Goal: Navigation & Orientation: Find specific page/section

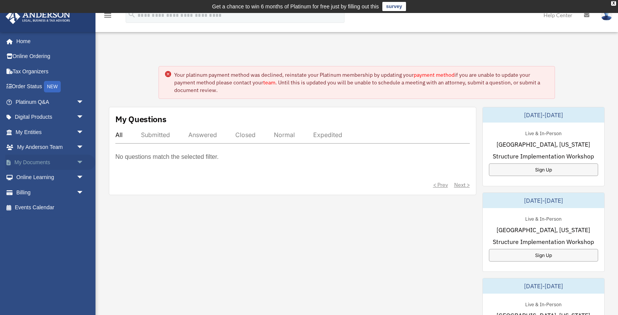
click at [42, 161] on link "My Documents arrow_drop_down" at bounding box center [50, 162] width 90 height 15
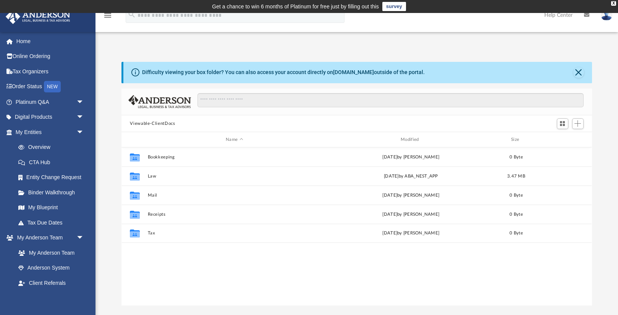
scroll to position [173, 470]
click at [66, 128] on link "My Entities arrow_drop_down" at bounding box center [50, 131] width 90 height 15
click at [81, 131] on span "arrow_drop_down" at bounding box center [83, 132] width 15 height 16
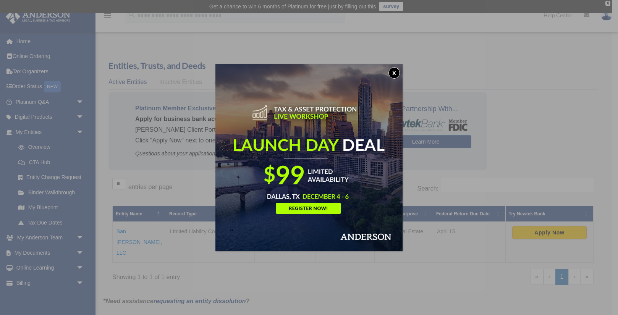
click at [396, 72] on button "x" at bounding box center [393, 72] width 11 height 11
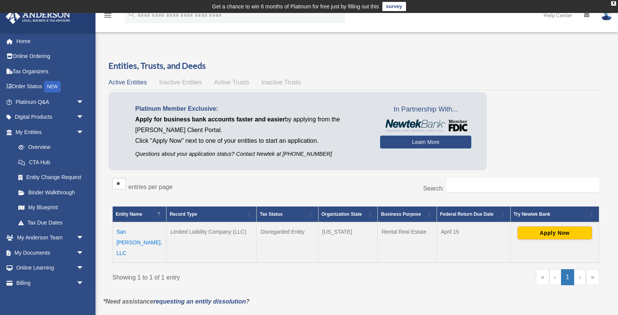
click at [146, 231] on td "San Agustin, LLC" at bounding box center [140, 242] width 54 height 40
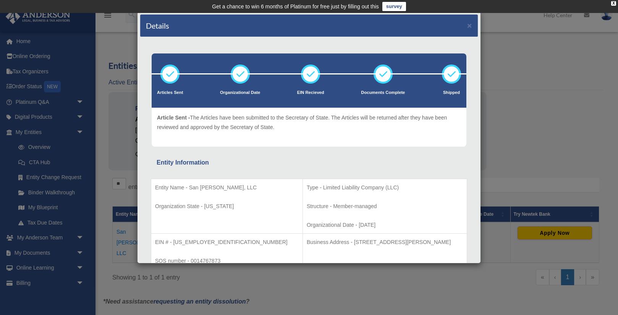
scroll to position [15, 0]
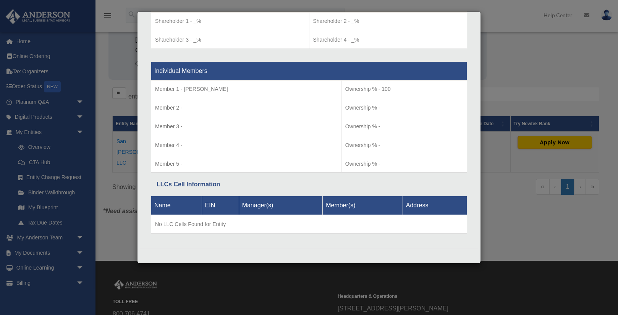
scroll to position [92, 0]
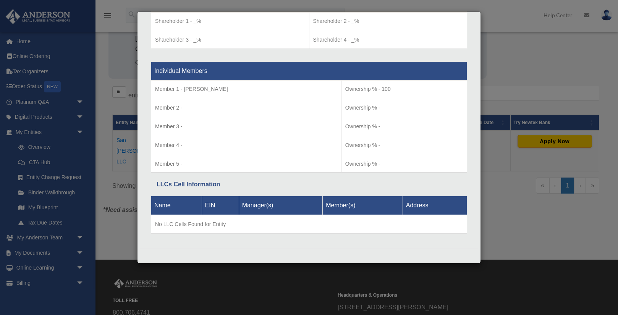
click at [577, 69] on div "Details × Articles Sent Organizational Date" at bounding box center [309, 157] width 618 height 315
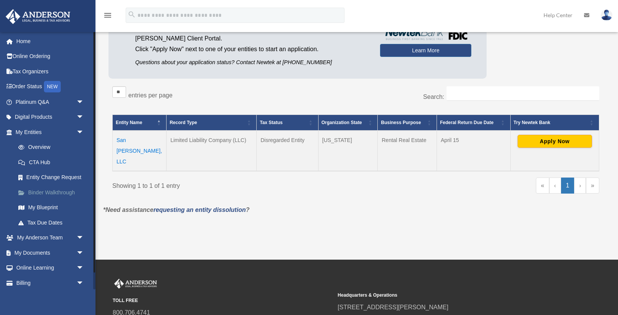
click at [63, 189] on link "Binder Walkthrough" at bounding box center [53, 192] width 85 height 15
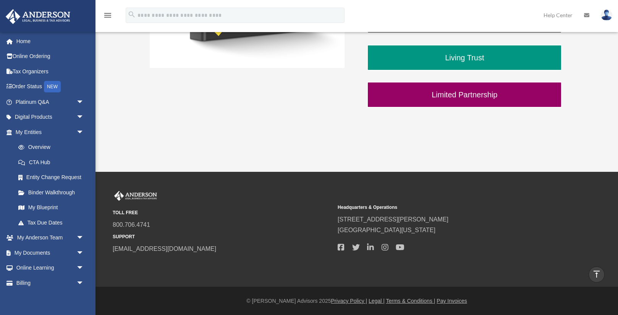
scroll to position [284, 0]
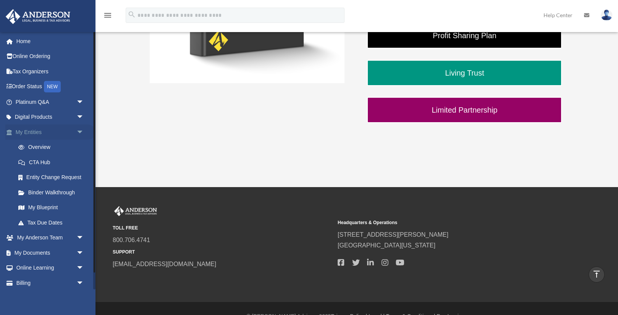
click at [52, 131] on link "My Entities arrow_drop_down" at bounding box center [50, 131] width 90 height 15
click at [46, 147] on link "Overview" at bounding box center [53, 147] width 85 height 15
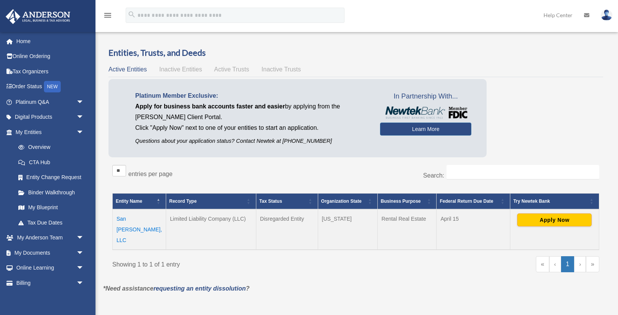
click at [58, 250] on div "balot73@sbcglobal.net Sign Out balot73@sbcglobal.net Home Online Ordering Tax O…" at bounding box center [47, 189] width 95 height 315
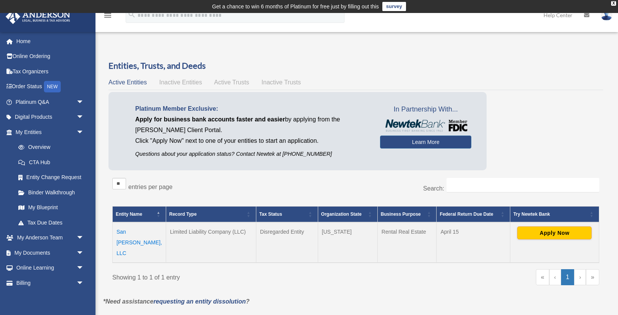
click at [147, 231] on td "San Agustin, LLC" at bounding box center [139, 242] width 53 height 40
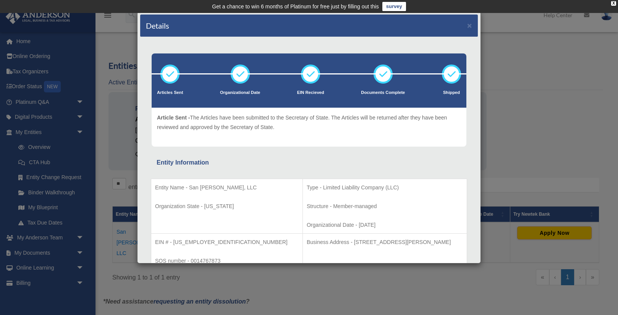
click at [37, 131] on div "Details × Articles Sent Organizational Date" at bounding box center [309, 157] width 618 height 315
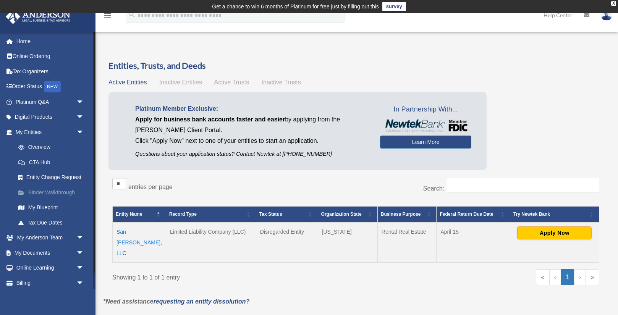
click at [69, 193] on link "Binder Walkthrough" at bounding box center [53, 192] width 85 height 15
click at [52, 208] on link "My Blueprint" at bounding box center [53, 207] width 85 height 15
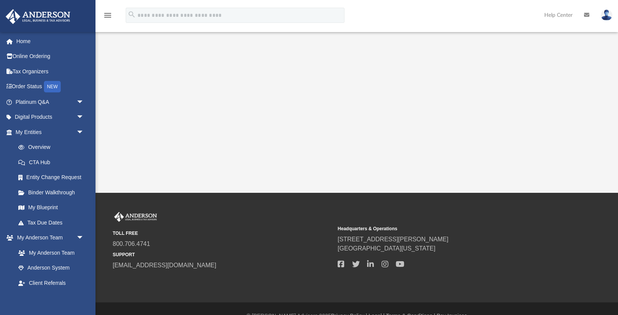
scroll to position [213, 0]
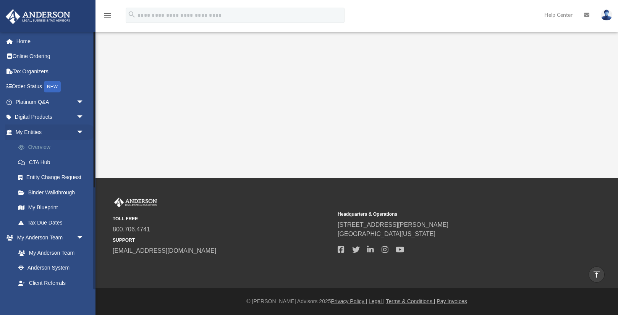
click at [55, 146] on link "Overview" at bounding box center [53, 147] width 85 height 15
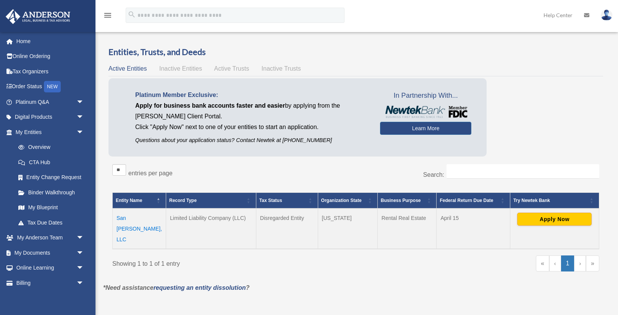
scroll to position [15, 0]
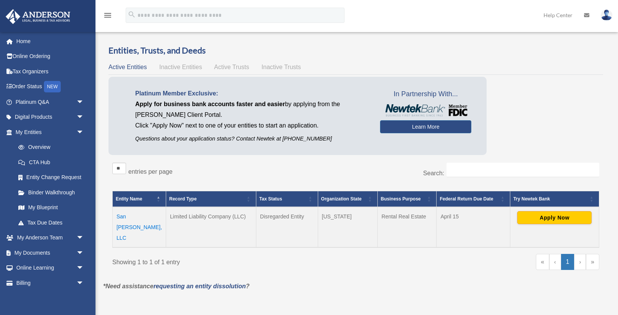
click at [293, 216] on td "Disregarded Entity" at bounding box center [287, 227] width 62 height 40
click at [56, 205] on link "My Blueprint" at bounding box center [53, 207] width 85 height 15
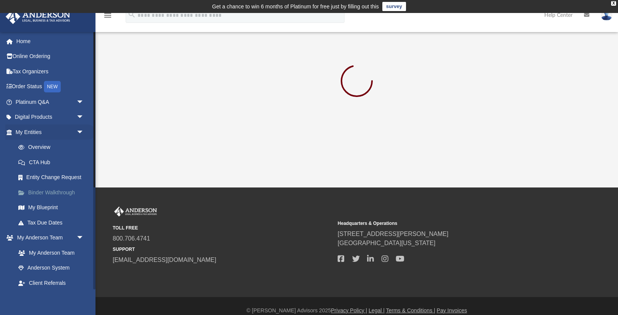
click at [62, 192] on link "Binder Walkthrough" at bounding box center [53, 192] width 85 height 15
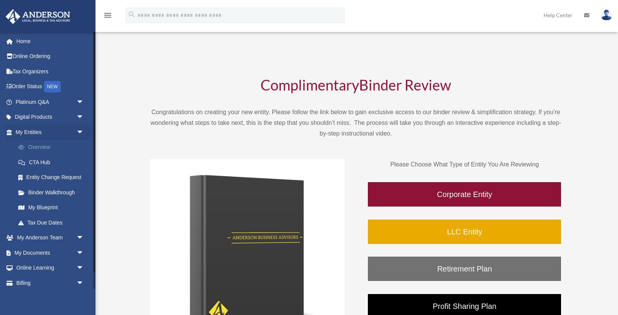
click at [51, 145] on link "Overview" at bounding box center [53, 147] width 85 height 15
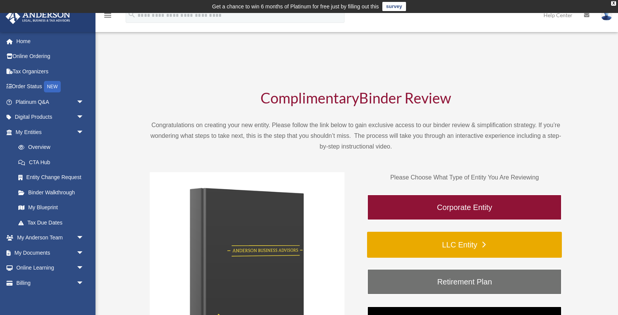
click at [510, 244] on link "LLC Entity" at bounding box center [464, 245] width 195 height 26
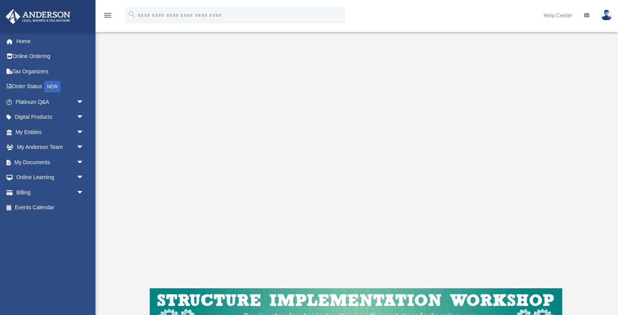
scroll to position [107, 0]
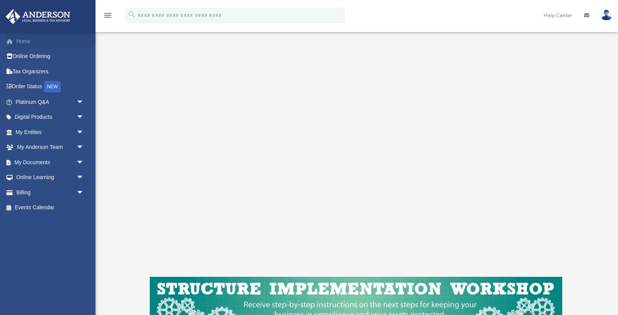
click at [40, 43] on link "Home" at bounding box center [50, 41] width 90 height 15
click at [49, 159] on link "My Documents arrow_drop_down" at bounding box center [50, 162] width 90 height 15
click at [52, 133] on link "My Entities arrow_drop_down" at bounding box center [50, 131] width 90 height 15
click at [70, 131] on link "My Entities arrow_drop_down" at bounding box center [50, 131] width 90 height 15
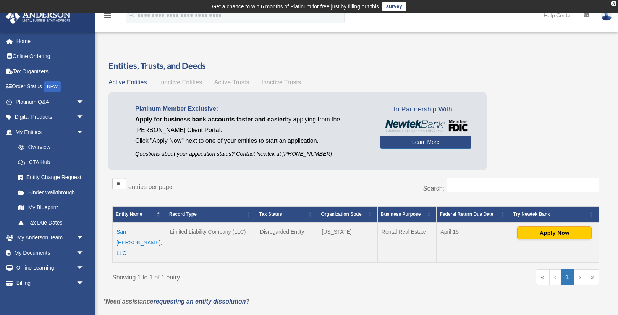
click at [147, 231] on td "San [PERSON_NAME], LLC" at bounding box center [139, 242] width 53 height 40
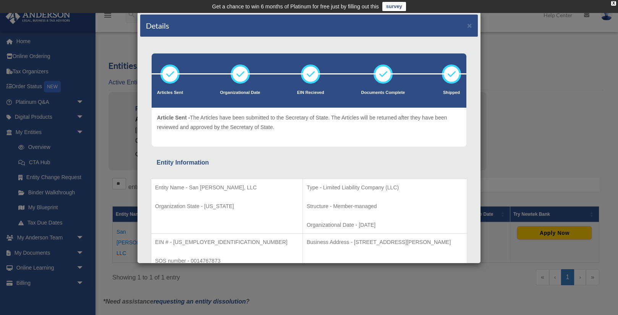
scroll to position [15, 0]
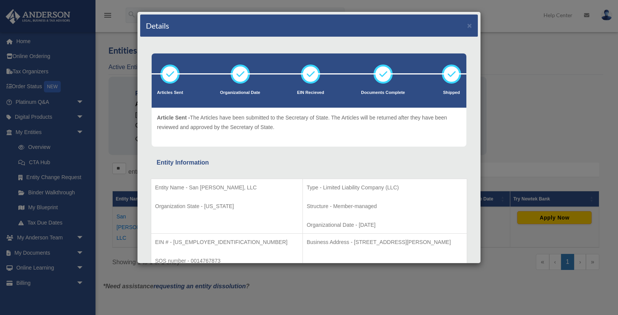
click at [471, 138] on div "Articles Sent Organizational Date EIN Recieved Shipped" at bounding box center [309, 99] width 326 height 93
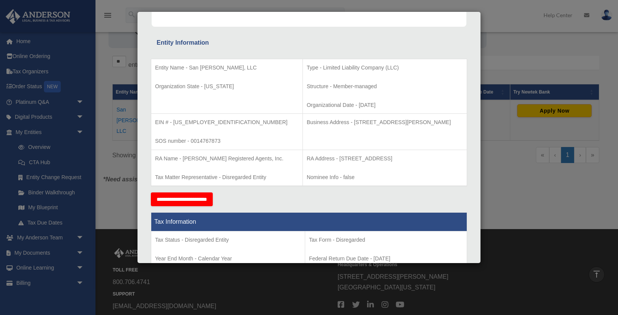
scroll to position [119, 0]
